Goal: Information Seeking & Learning: Check status

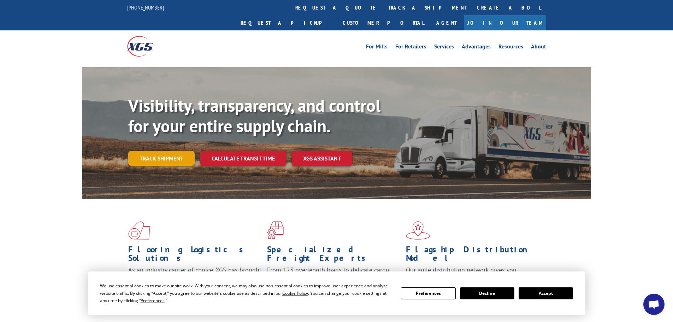
click at [182, 151] on link "Track shipment" at bounding box center [161, 158] width 66 height 15
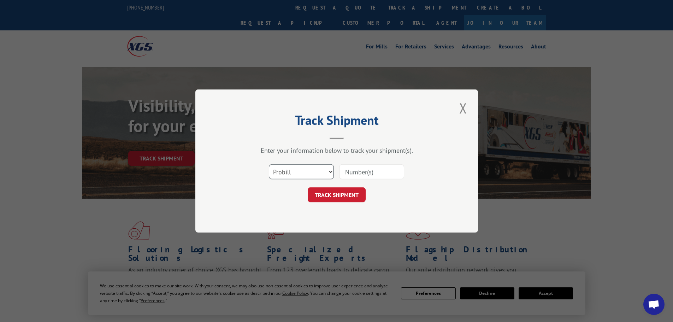
click at [288, 166] on select "Select category... Probill BOL PO" at bounding box center [301, 171] width 65 height 15
select select "bol"
click at [269, 164] on select "Select category... Probill BOL PO" at bounding box center [301, 171] width 65 height 15
click at [353, 172] on input at bounding box center [371, 171] width 65 height 15
paste input "5950131"
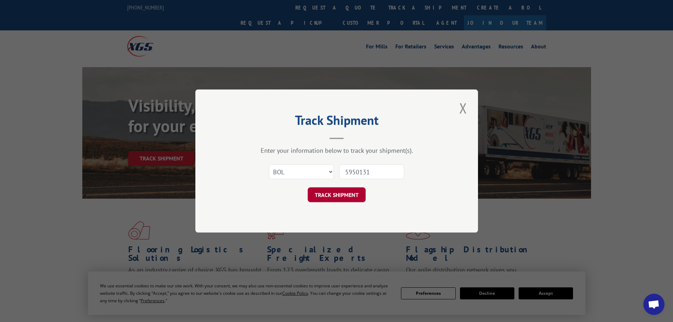
type input "5950131"
click at [351, 197] on button "TRACK SHIPMENT" at bounding box center [337, 194] width 58 height 15
